Goal: Information Seeking & Learning: Learn about a topic

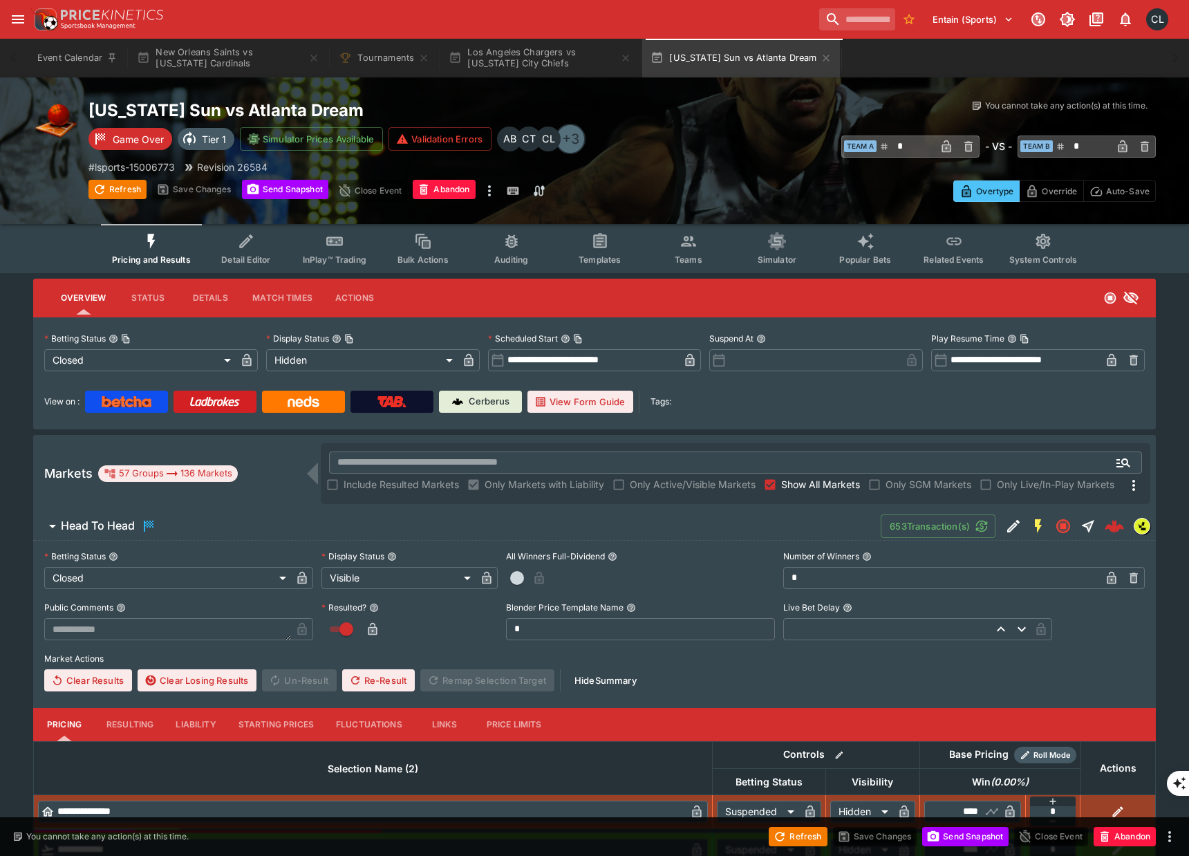
click at [770, 189] on div "Overtype Override Auto-Save" at bounding box center [889, 185] width 534 height 33
click at [1157, 20] on div "CL" at bounding box center [1157, 19] width 22 height 22
click at [1132, 53] on li "Preferences" at bounding box center [1138, 51] width 77 height 22
click at [330, 260] on span "InPlay™ Trading" at bounding box center [335, 259] width 64 height 10
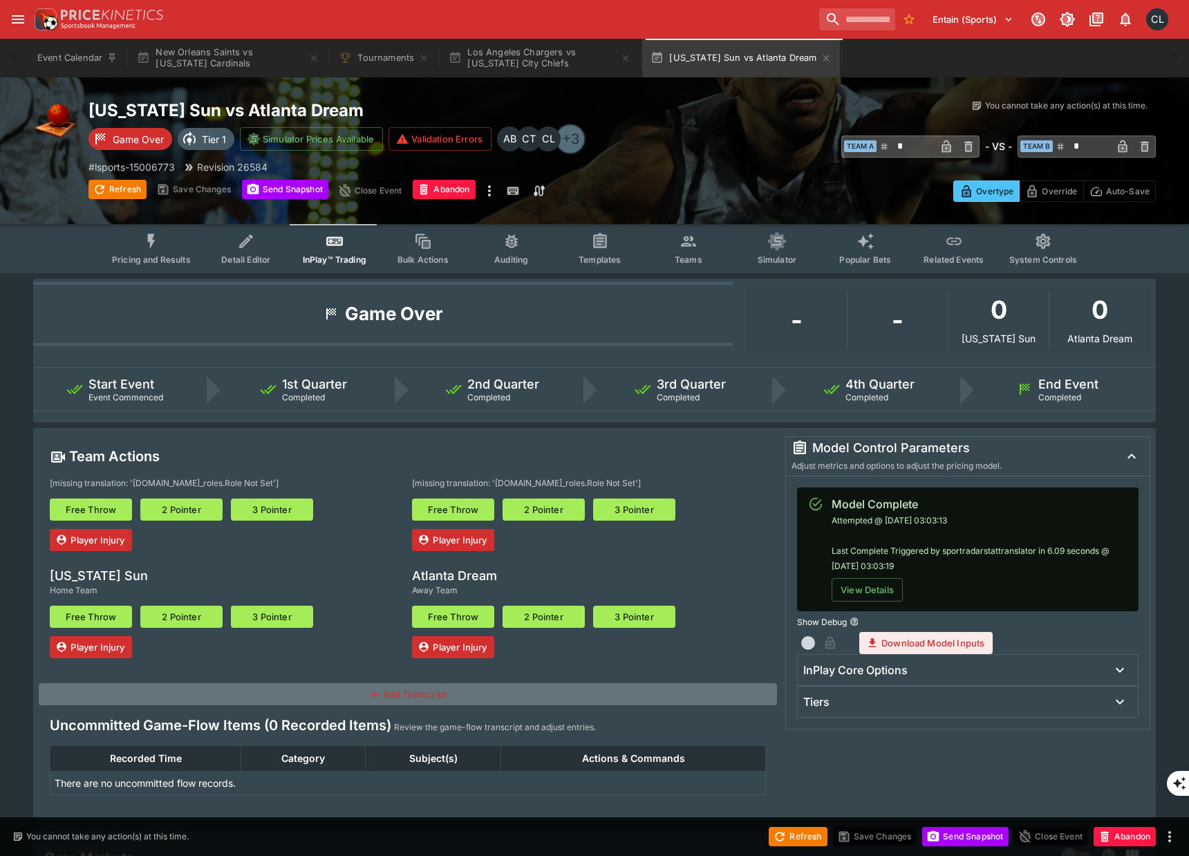
click at [744, 160] on div "​ Team A * ​ - VS - ​ Team B * ​" at bounding box center [889, 146] width 534 height 34
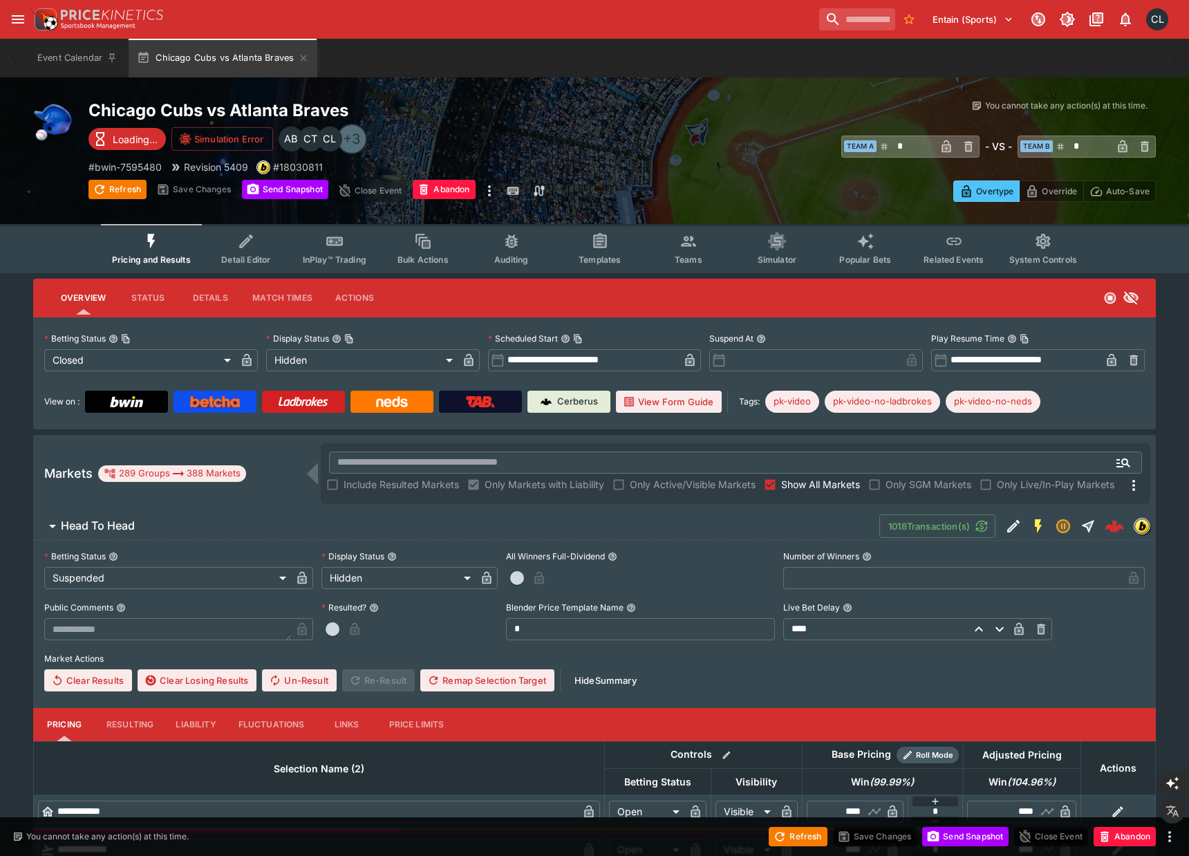
click at [162, 255] on span "Pricing and Results" at bounding box center [151, 259] width 79 height 10
click at [615, 110] on h2 "Chicago Cubs vs Atlanta Braves" at bounding box center [355, 110] width 534 height 21
click at [303, 57] on icon "button" at bounding box center [304, 58] width 6 height 6
